Goal: Check status: Check status

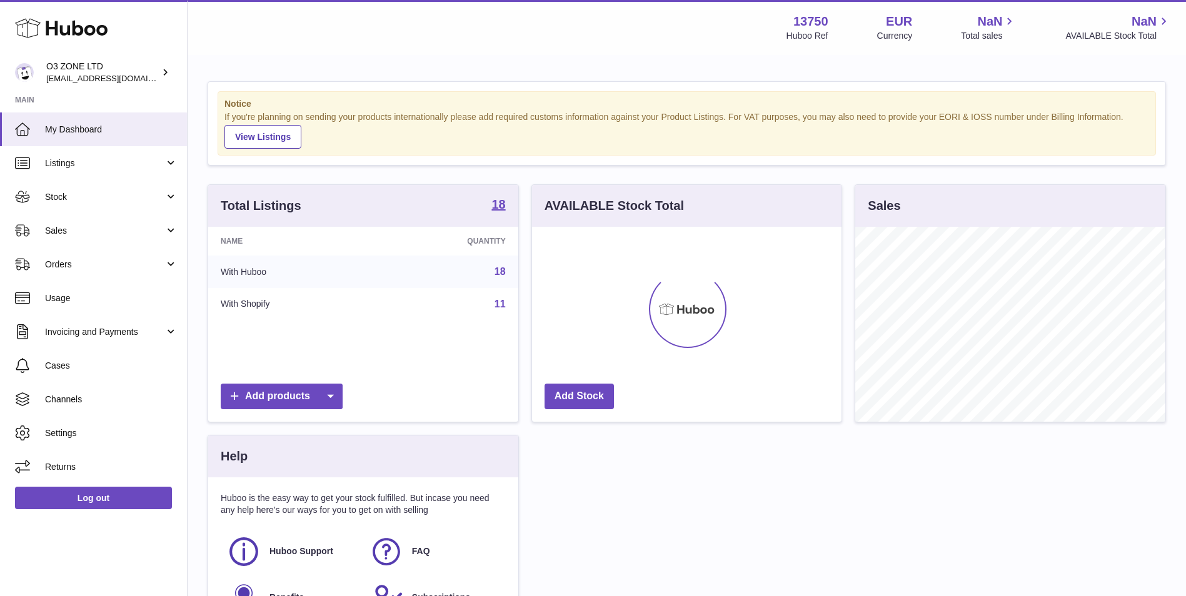
scroll to position [195, 309]
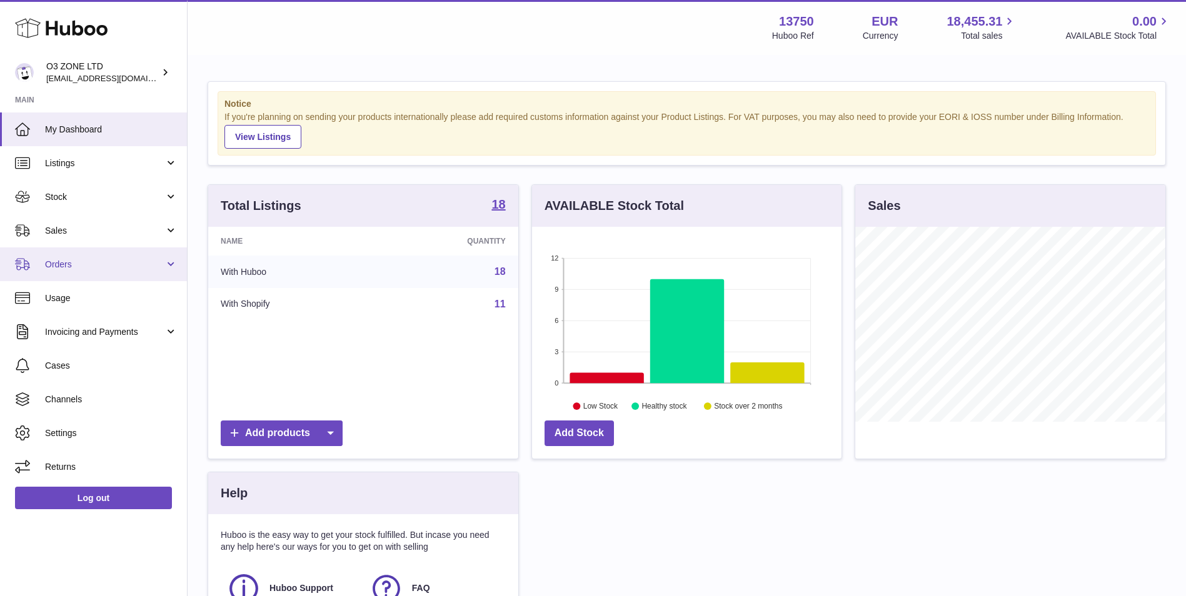
click at [108, 263] on span "Orders" at bounding box center [104, 265] width 119 height 12
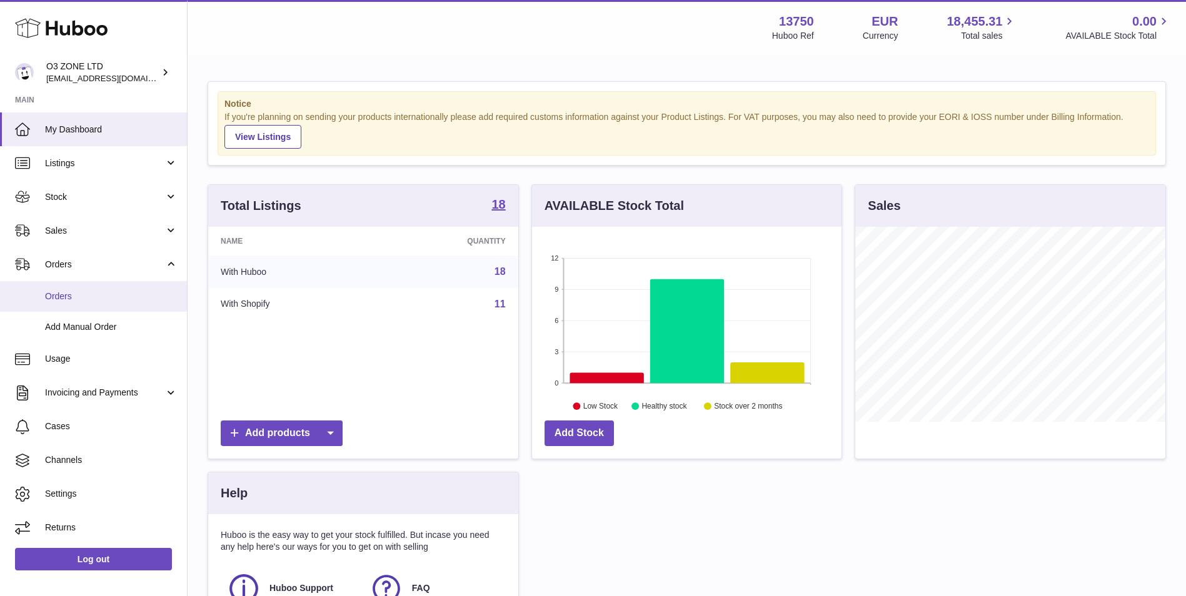
click at [106, 298] on span "Orders" at bounding box center [111, 297] width 133 height 12
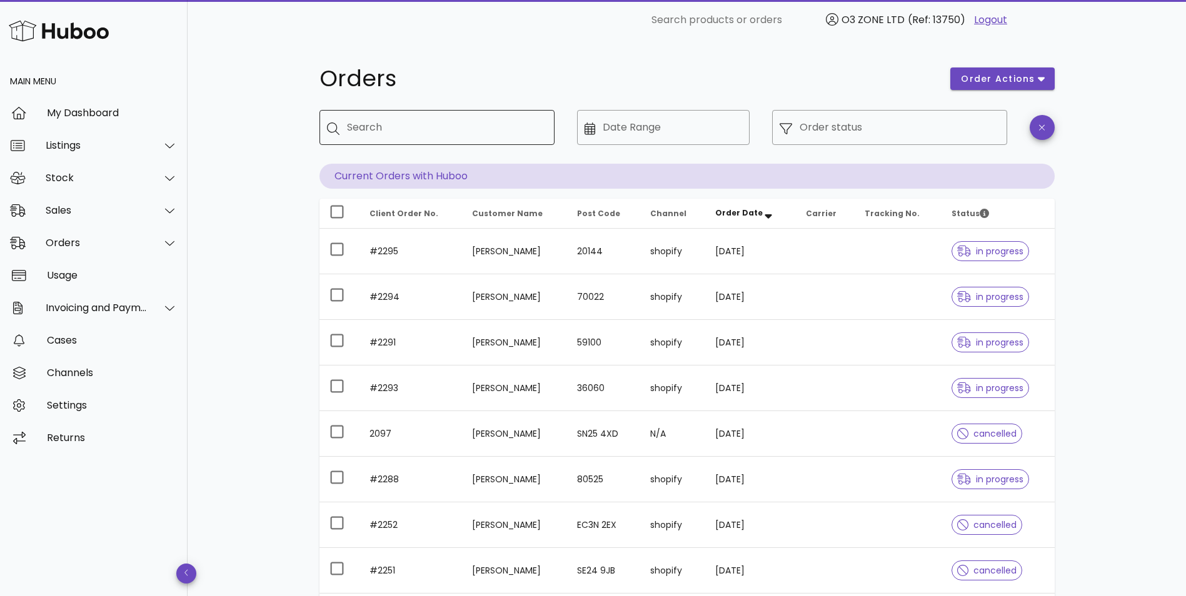
click at [399, 139] on div "Search" at bounding box center [446, 127] width 198 height 35
paste input "****"
type input "****"
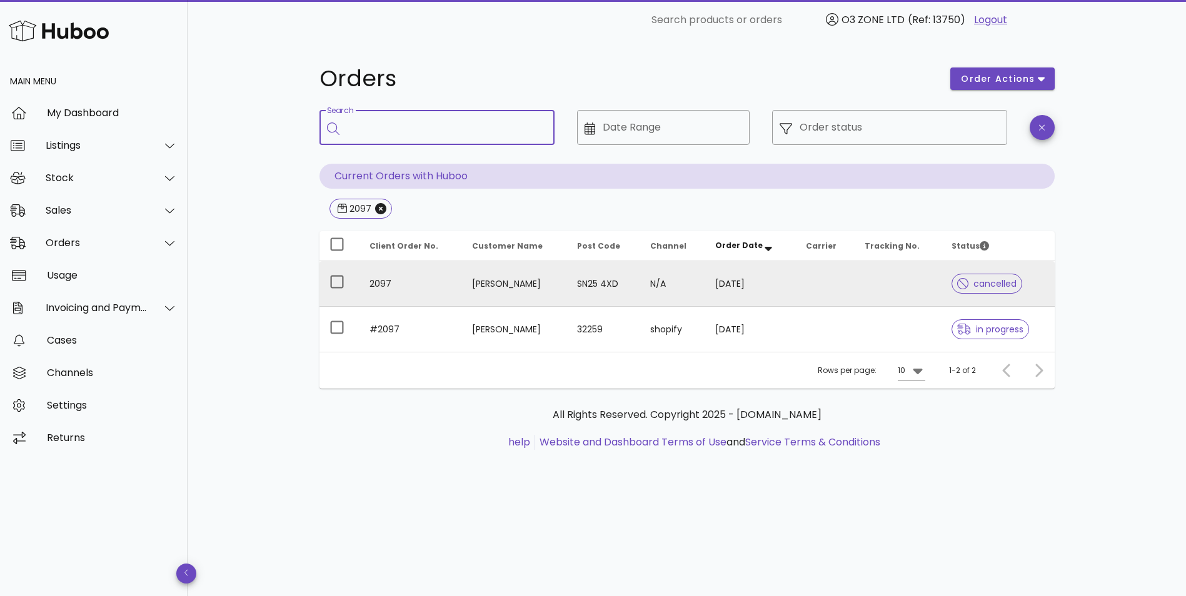
click at [690, 295] on td "N/A" at bounding box center [672, 284] width 65 height 46
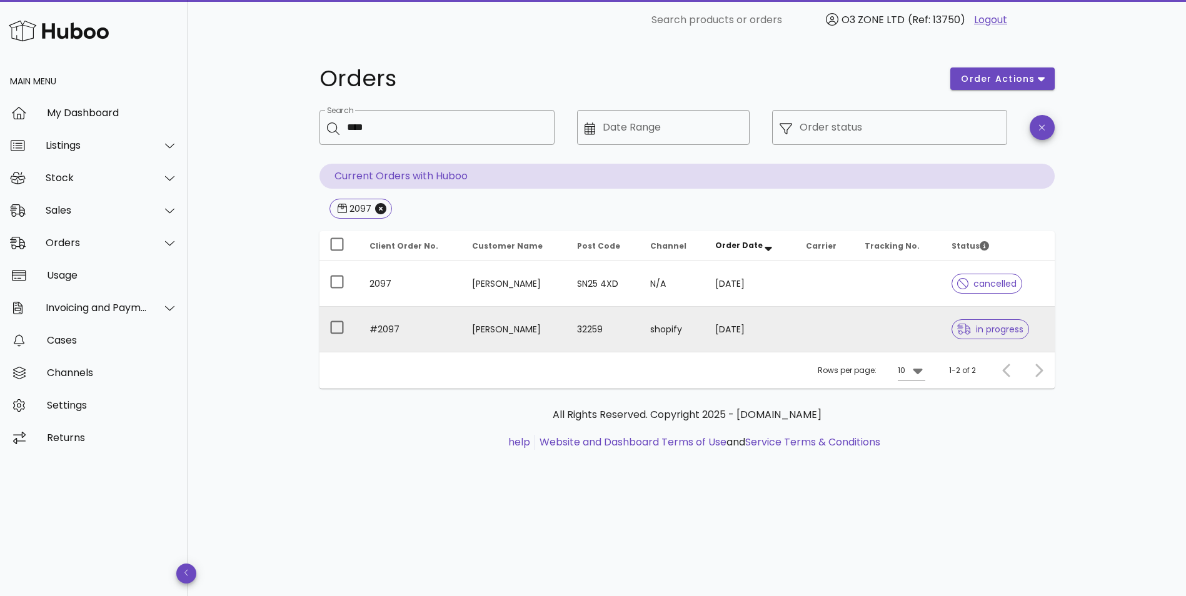
click at [518, 329] on td "Balu Vemburaj" at bounding box center [514, 329] width 105 height 45
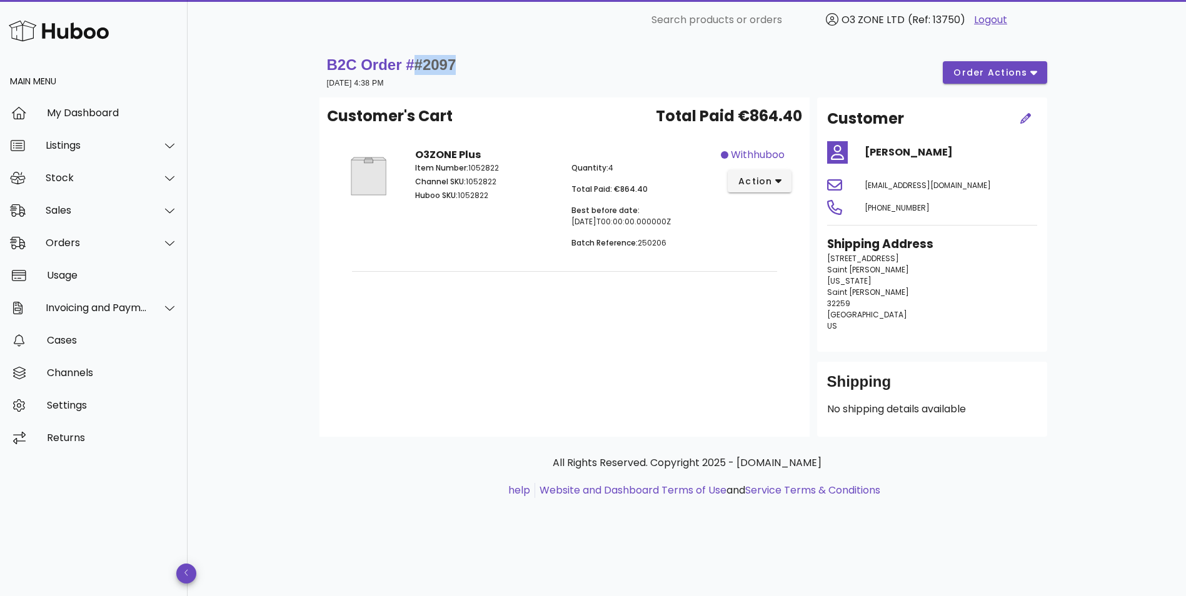
drag, startPoint x: 463, startPoint y: 66, endPoint x: 412, endPoint y: 68, distance: 51.3
click at [412, 68] on div "B2C Order # #2097 11 September 2025 at 4:38 PM order actions" at bounding box center [687, 72] width 720 height 35
copy span "#2097"
click at [483, 167] on p "Item Number: 1052822" at bounding box center [486, 168] width 142 height 11
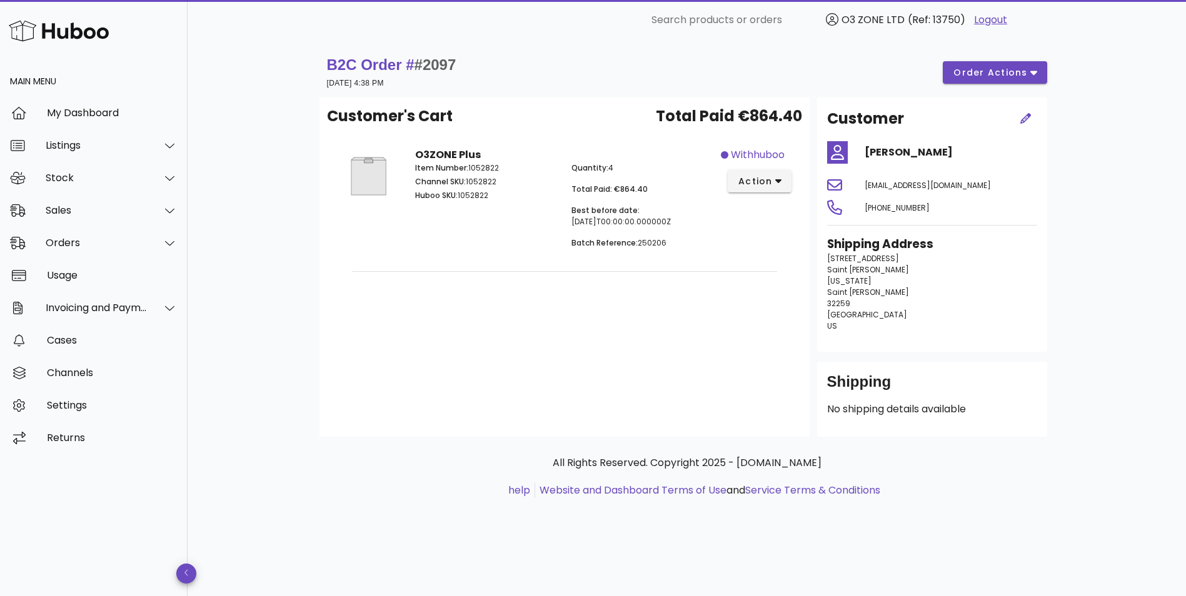
copy p "1052822"
